Goal: Task Accomplishment & Management: Manage account settings

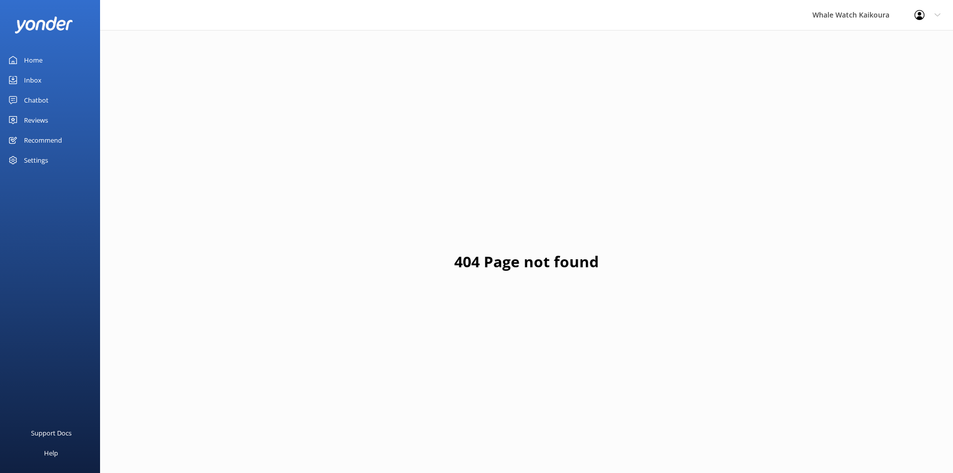
click at [41, 74] on div "Inbox" at bounding box center [33, 80] width 18 height 20
